Goal: Task Accomplishment & Management: Use online tool/utility

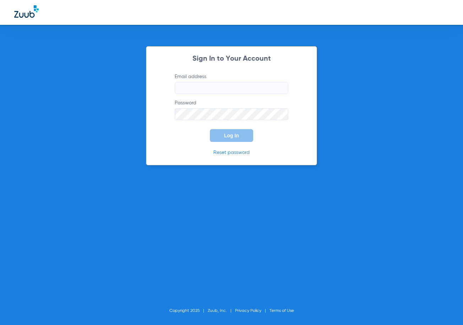
type input "[EMAIL_ADDRESS][DOMAIN_NAME]"
click at [249, 133] on button "Log In" at bounding box center [231, 135] width 43 height 13
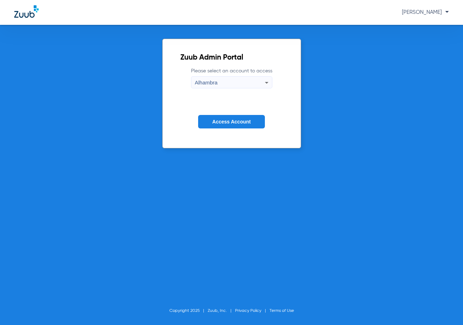
click at [248, 123] on span "Access Account" at bounding box center [231, 122] width 38 height 6
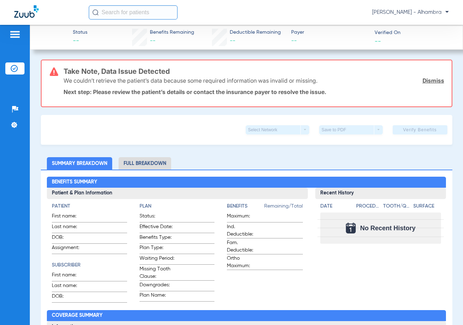
click at [24, 9] on img at bounding box center [26, 11] width 25 height 12
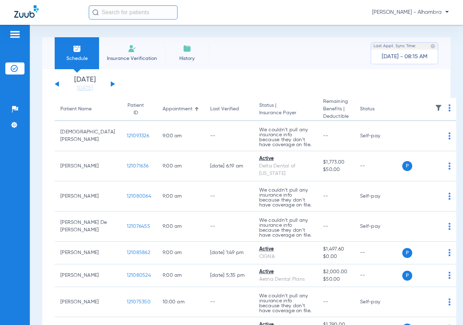
click at [112, 83] on button at bounding box center [113, 83] width 4 height 5
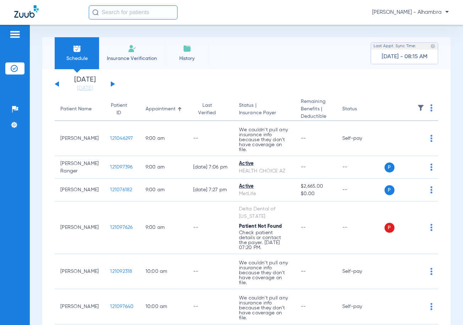
click at [430, 108] on img at bounding box center [431, 107] width 2 height 7
click at [413, 140] on button "Verify All" at bounding box center [402, 136] width 54 height 14
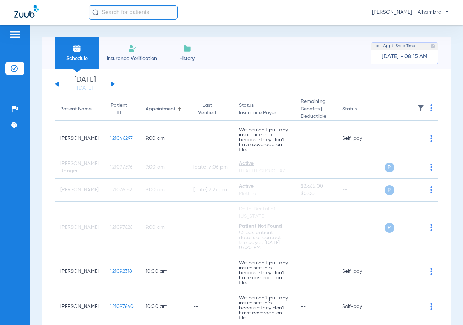
click at [112, 83] on button at bounding box center [113, 83] width 4 height 5
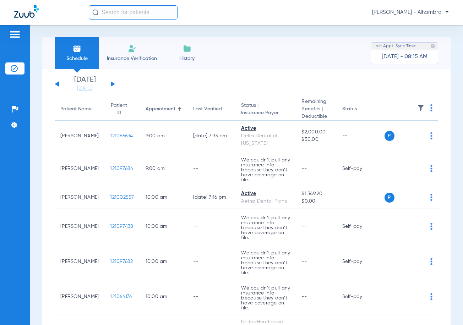
click at [430, 107] on img at bounding box center [431, 107] width 2 height 7
click at [411, 133] on button "Verify All" at bounding box center [400, 136] width 54 height 14
